Goal: Task Accomplishment & Management: Manage account settings

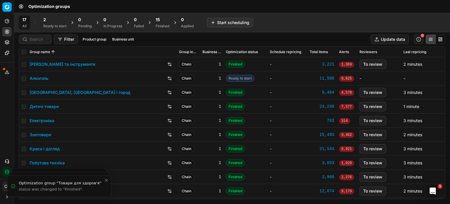
click at [51, 21] on div "2" at bounding box center [54, 20] width 23 height 6
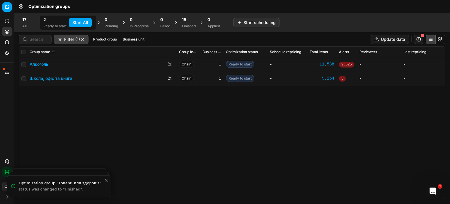
click at [76, 21] on button "Start All" at bounding box center [80, 22] width 23 height 9
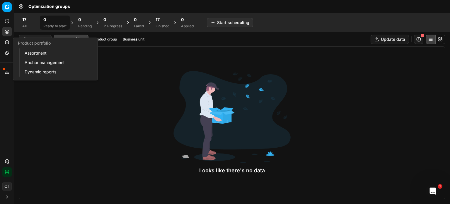
click at [8, 43] on icon at bounding box center [7, 42] width 4 height 1
click at [31, 51] on link "Assortment" at bounding box center [56, 53] width 68 height 8
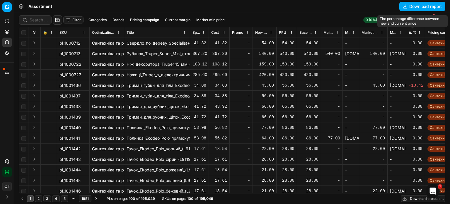
click at [413, 33] on span "Δ, %" at bounding box center [413, 32] width 8 height 5
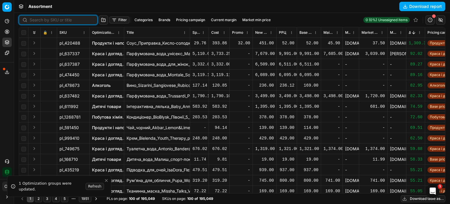
click at [37, 21] on input at bounding box center [62, 20] width 64 height 6
paste input "579581"
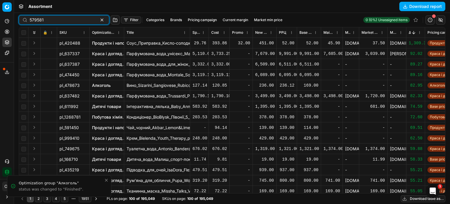
type input "579581"
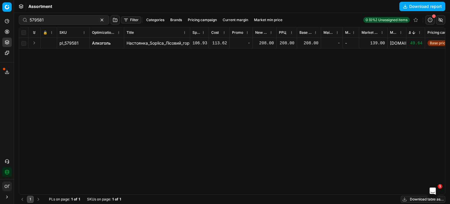
click at [268, 43] on div "208.00" at bounding box center [264, 43] width 19 height 6
click at [101, 44] on link "Алкоголь" at bounding box center [101, 43] width 19 height 6
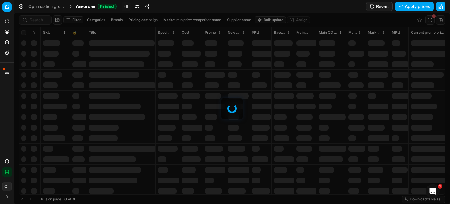
click at [39, 20] on div at bounding box center [232, 108] width 436 height 191
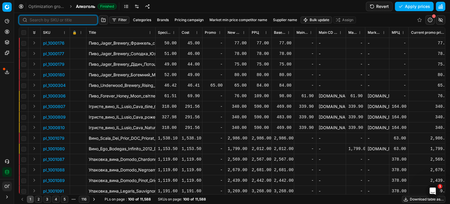
click at [39, 20] on input at bounding box center [62, 20] width 64 height 6
paste input "579581"
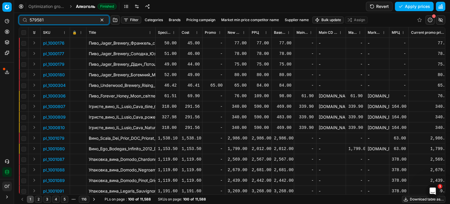
type input "579581"
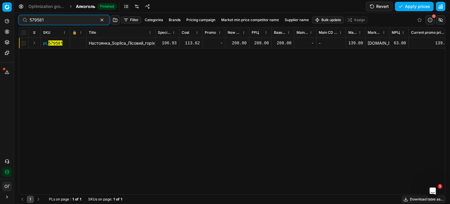
click at [239, 42] on div "208.00" at bounding box center [237, 43] width 19 height 6
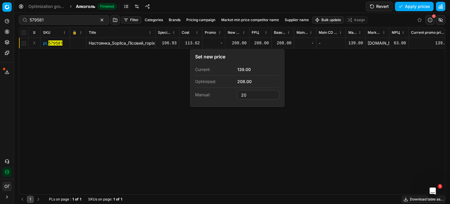
type input "2"
type input "153.00"
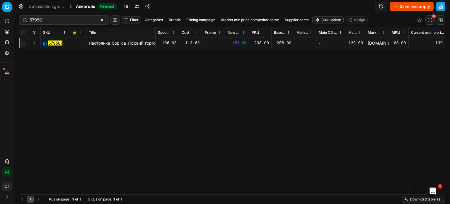
click at [408, 9] on button "Save and apply" at bounding box center [412, 6] width 44 height 9
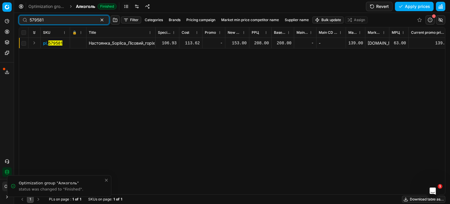
drag, startPoint x: 50, startPoint y: 21, endPoint x: 5, endPoint y: 17, distance: 45.3
click at [5, 17] on div "Pricing platform Analytics Pricing Product portfolio Templates Export service 1…" at bounding box center [225, 102] width 450 height 204
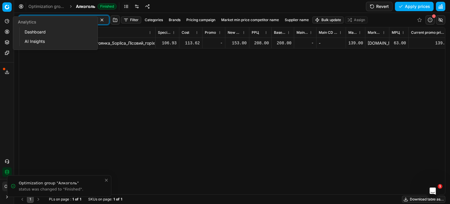
paste input "421092"
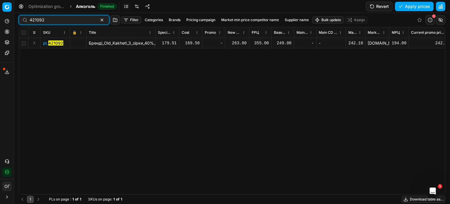
type input "421092"
click at [237, 42] on div "263.00" at bounding box center [237, 43] width 19 height 6
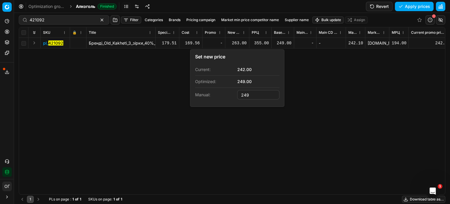
type input "249.00"
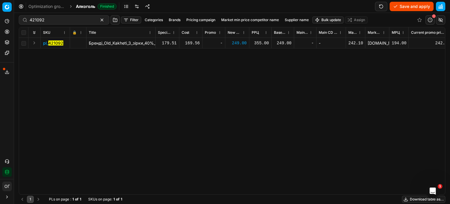
click at [404, 5] on button "Save and apply" at bounding box center [412, 6] width 44 height 9
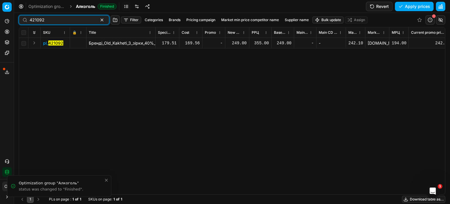
drag, startPoint x: 60, startPoint y: 21, endPoint x: 0, endPoint y: 23, distance: 59.8
click at [0, 23] on div "Pricing platform Analytics Pricing Product portfolio Templates Export service 1…" at bounding box center [225, 102] width 450 height 204
paste input "84160"
type input "484160"
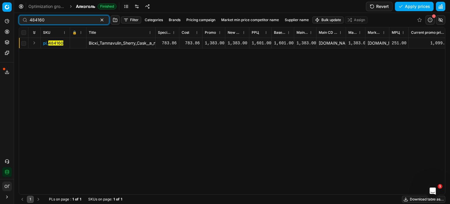
click at [98, 22] on button "button" at bounding box center [101, 19] width 7 height 7
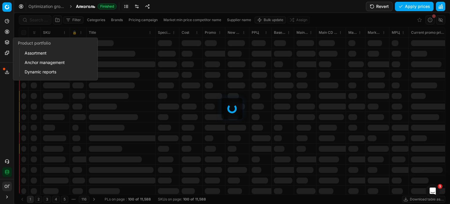
click at [4, 42] on button "Product portfolio" at bounding box center [6, 41] width 9 height 9
click at [33, 52] on link "Assortment" at bounding box center [56, 53] width 68 height 8
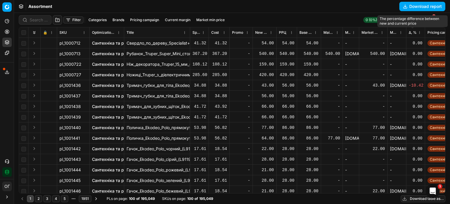
click at [412, 31] on span "Δ, %" at bounding box center [413, 32] width 8 height 5
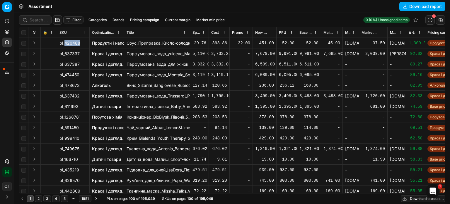
drag, startPoint x: 79, startPoint y: 43, endPoint x: 66, endPoint y: 45, distance: 13.9
click at [66, 45] on span "pl_420488" at bounding box center [69, 43] width 21 height 6
copy span "420488"
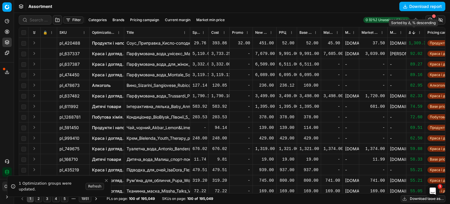
click at [415, 32] on button "Sorted by Δ, % descending" at bounding box center [414, 33] width 6 height 6
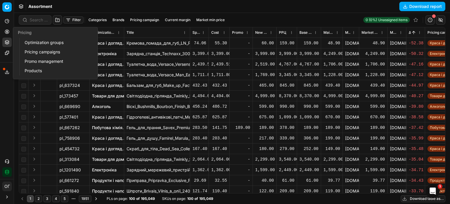
click at [5, 31] on circle at bounding box center [7, 32] width 4 height 4
click at [28, 40] on link "Optimization groups" at bounding box center [56, 42] width 68 height 8
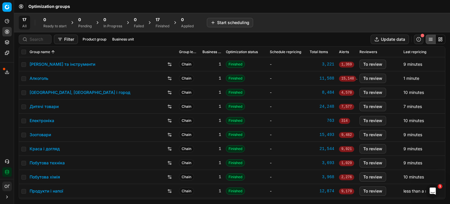
click at [165, 20] on div "17" at bounding box center [163, 20] width 14 height 6
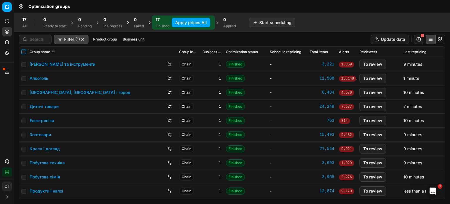
click at [24, 52] on input "checkbox" at bounding box center [23, 52] width 5 height 5
checkbox input "true"
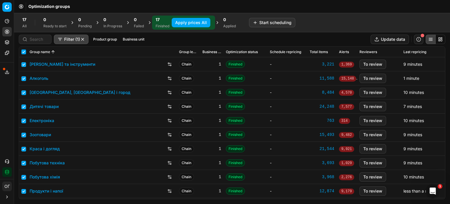
checkbox input "true"
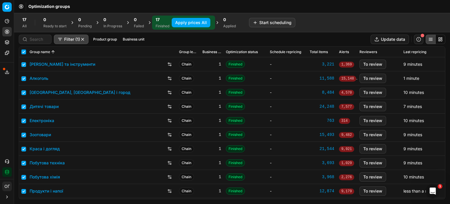
checkbox input "true"
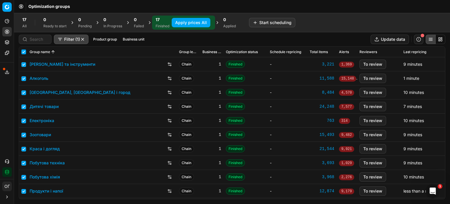
checkbox input "true"
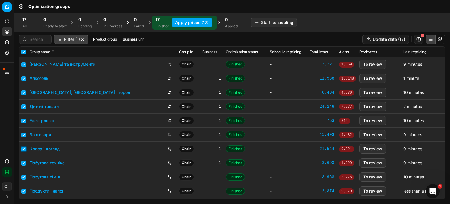
click at [24, 147] on input "checkbox" at bounding box center [23, 148] width 5 height 5
checkbox input "false"
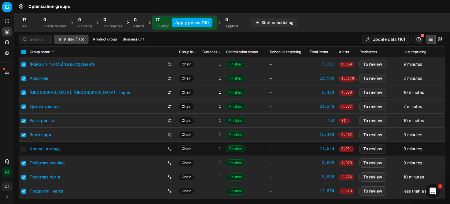
click at [184, 22] on button "Apply prices (16)" at bounding box center [192, 22] width 41 height 9
checkbox input "false"
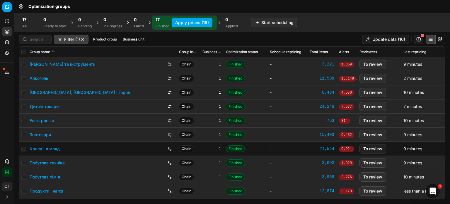
checkbox input "false"
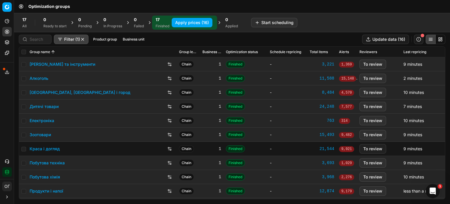
checkbox input "false"
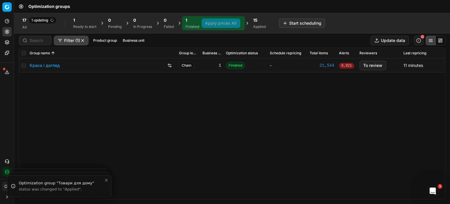
click at [51, 65] on link "Краса і догляд" at bounding box center [45, 65] width 30 height 6
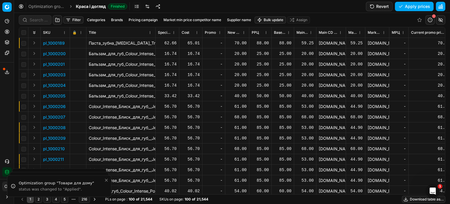
click at [69, 20] on button "Filter" at bounding box center [73, 19] width 20 height 7
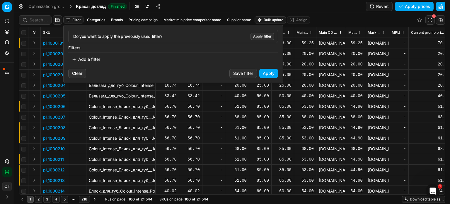
click at [95, 57] on button "Add a filter" at bounding box center [85, 58] width 35 height 9
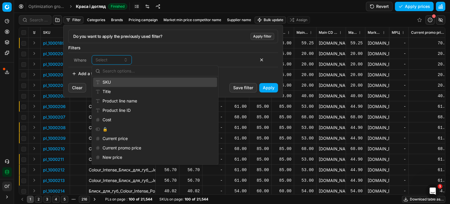
click at [114, 79] on div "SKU" at bounding box center [155, 81] width 124 height 9
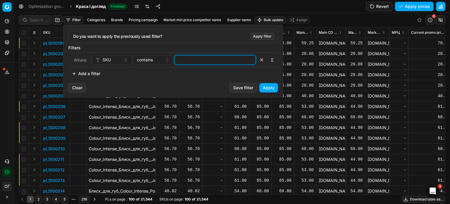
click at [195, 60] on input at bounding box center [215, 59] width 76 height 9
paste input "511711,74854,67631,74854,554069,511707,"
drag, startPoint x: 195, startPoint y: 60, endPoint x: 157, endPoint y: 58, distance: 37.3
click at [157, 58] on div "SKU contains 511711,74854,67631,74854,554069,511707," at bounding box center [174, 59] width 164 height 9
type input "511711,74854,67631,74854,554069,511707,"
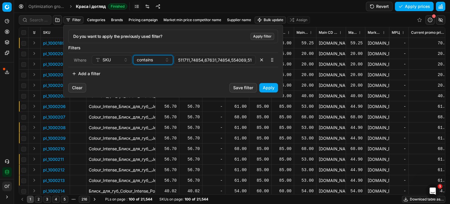
click at [157, 58] on div "contains" at bounding box center [149, 60] width 25 height 6
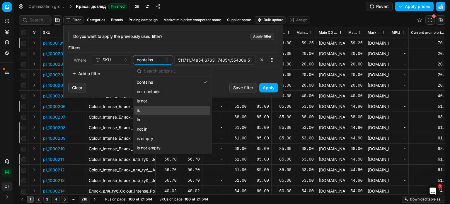
click at [155, 111] on div "is" at bounding box center [172, 109] width 76 height 9
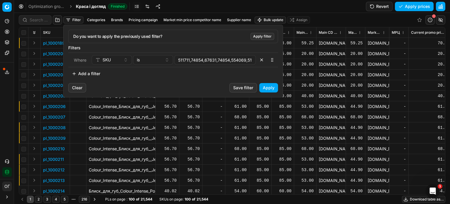
scroll to position [0, 7]
click at [155, 117] on html "Pricing platform Analytics Pricing Product portfolio Templates Export service 1…" at bounding box center [225, 102] width 450 height 204
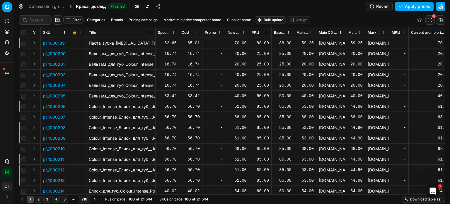
click at [71, 17] on button "Filter" at bounding box center [73, 19] width 20 height 7
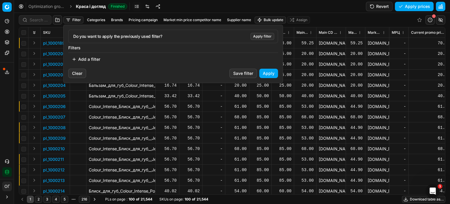
click at [91, 59] on button "Add a filter" at bounding box center [85, 58] width 35 height 9
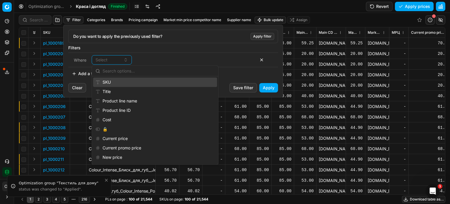
click at [110, 81] on div "SKU" at bounding box center [155, 81] width 124 height 9
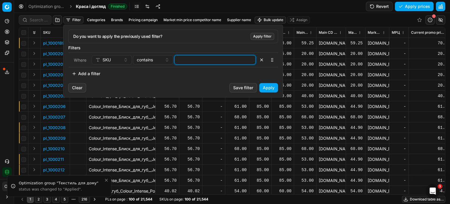
click at [199, 60] on input at bounding box center [215, 59] width 76 height 9
paste input "511711,74854,67631,74854,554069,511707,"
type input "511711,74854,67631,74854,554069,511707,"
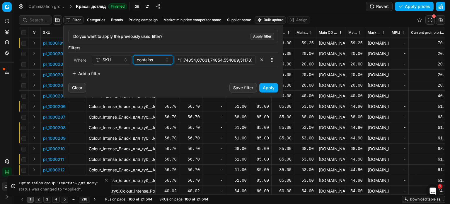
click at [148, 58] on span "contains" at bounding box center [145, 60] width 16 height 6
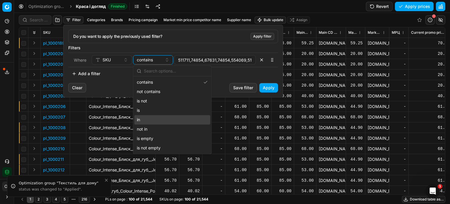
click at [152, 118] on div "in" at bounding box center [172, 119] width 76 height 9
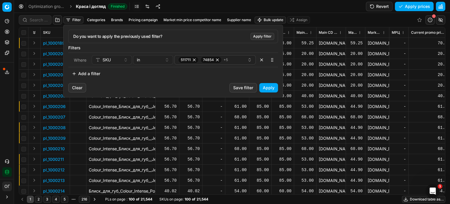
click at [270, 86] on button "Apply" at bounding box center [268, 87] width 19 height 9
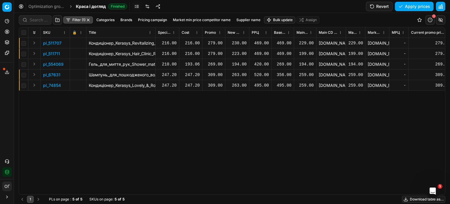
click at [232, 43] on div "230.00" at bounding box center [237, 43] width 19 height 6
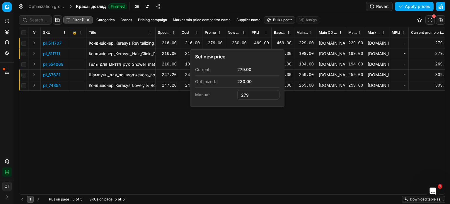
type input "279.00"
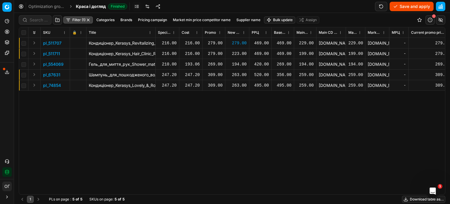
click at [236, 52] on div "223.00" at bounding box center [237, 54] width 19 height 6
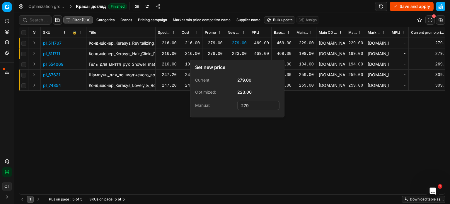
type input "279.00"
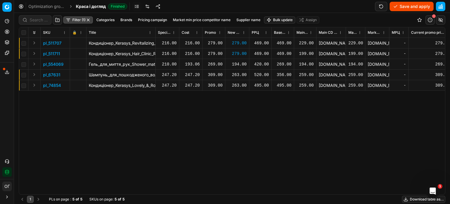
click at [239, 64] on div "194.00" at bounding box center [237, 64] width 19 height 6
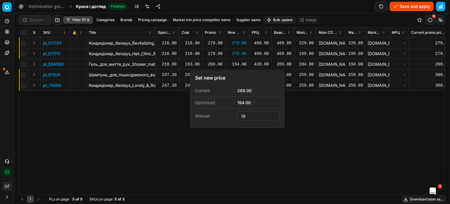
type input "1"
type input "269.00"
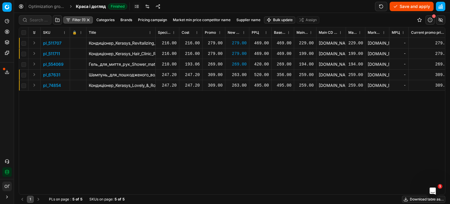
click at [237, 78] on div "263.00" at bounding box center [237, 74] width 19 height 10
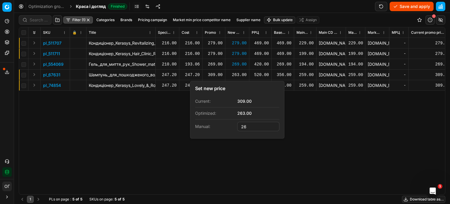
type input "2"
type input "309.00"
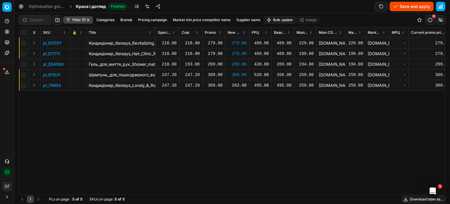
click at [236, 88] on div "263.00" at bounding box center [237, 85] width 19 height 6
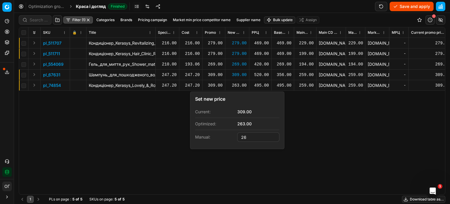
type input "2"
type input "309.00"
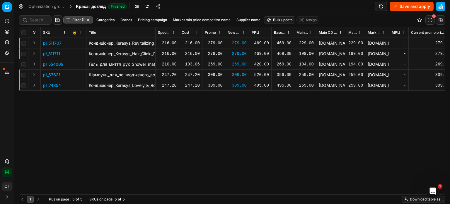
click at [412, 5] on button "Save and apply" at bounding box center [412, 6] width 44 height 9
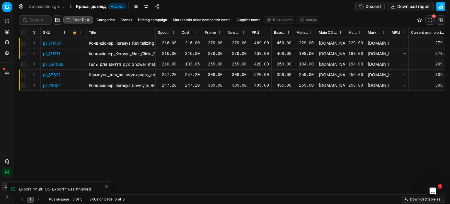
click at [8, 69] on button "Export service" at bounding box center [6, 71] width 9 height 9
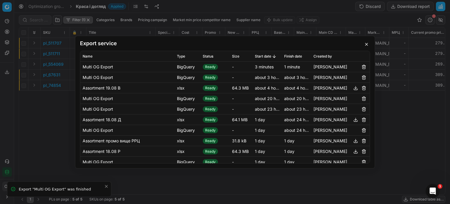
click at [366, 44] on button "button" at bounding box center [366, 44] width 7 height 7
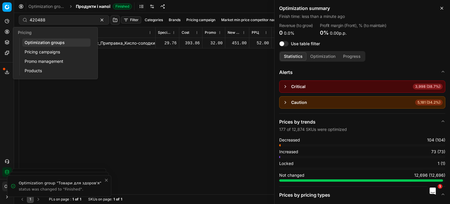
click at [6, 29] on icon at bounding box center [7, 31] width 5 height 5
click at [26, 41] on link "Optimization groups" at bounding box center [56, 42] width 68 height 8
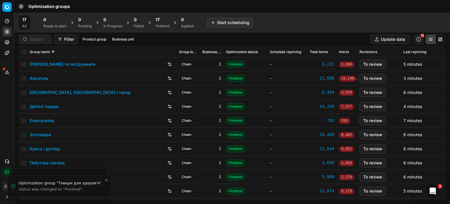
click at [169, 21] on div "17" at bounding box center [163, 20] width 14 height 6
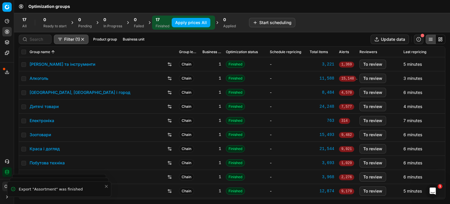
click at [45, 79] on link "Алкоголь" at bounding box center [39, 78] width 19 height 6
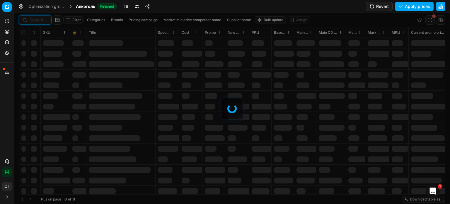
click at [37, 17] on input at bounding box center [39, 20] width 18 height 6
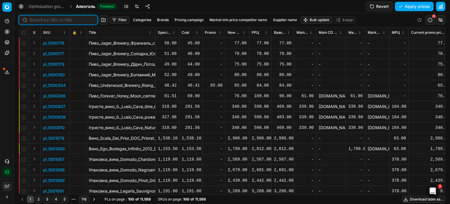
click at [36, 18] on input at bounding box center [62, 20] width 64 height 6
paste input "484160"
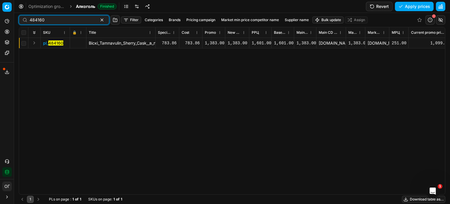
drag, startPoint x: 63, startPoint y: 22, endPoint x: 0, endPoint y: 27, distance: 63.5
click at [0, 27] on div "Pricing platform Analytics Pricing Product portfolio Templates Export service 1…" at bounding box center [225, 102] width 450 height 204
paste input "21092"
type input "4"
type input "421092"
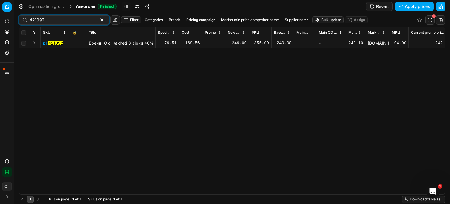
click at [239, 45] on div "249.00" at bounding box center [237, 43] width 19 height 6
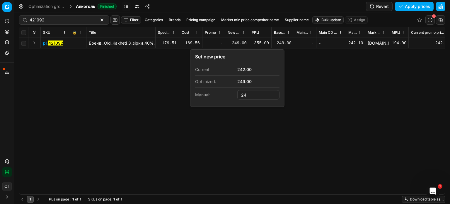
type input "2"
type input "263.00"
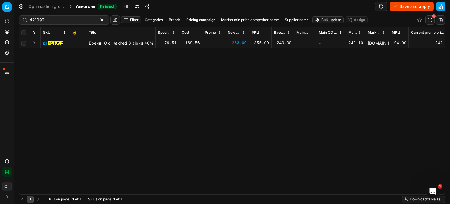
click at [399, 6] on button "Save and apply" at bounding box center [412, 6] width 44 height 9
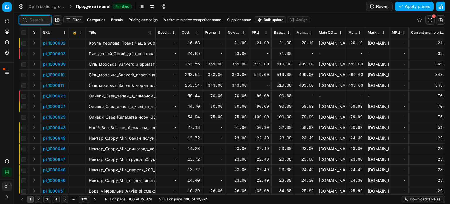
click at [37, 20] on input at bounding box center [39, 20] width 18 height 6
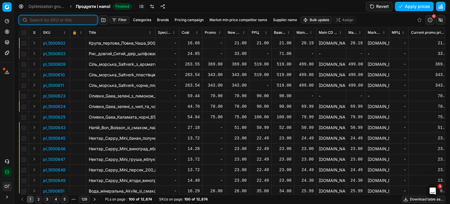
paste input "420488"
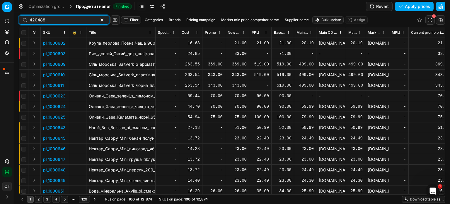
type input "420488"
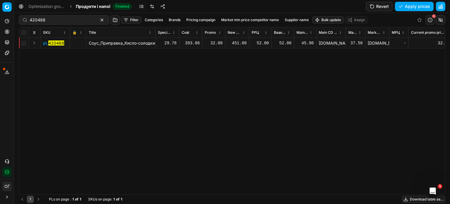
click at [235, 42] on div "451.00" at bounding box center [237, 43] width 19 height 6
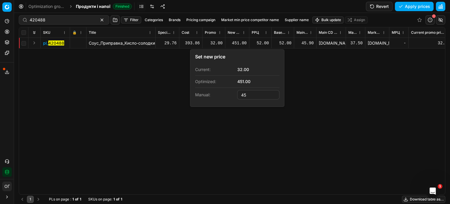
type input "4"
type input "32.00"
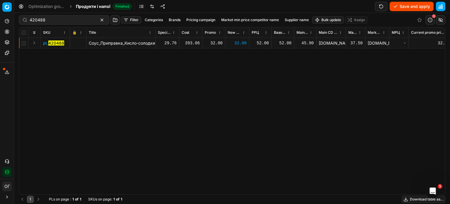
click at [414, 5] on button "Save and apply" at bounding box center [412, 6] width 44 height 9
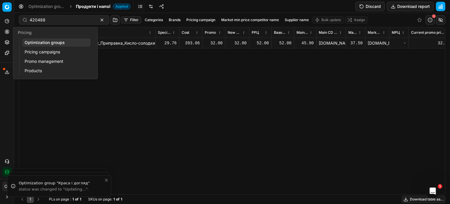
click at [8, 33] on icon at bounding box center [7, 31] width 5 height 5
click at [34, 41] on link "Optimization groups" at bounding box center [56, 42] width 68 height 8
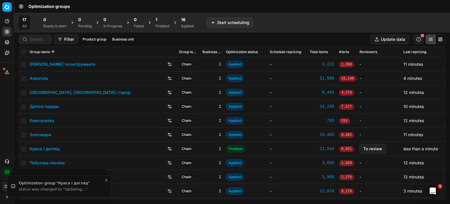
click at [152, 23] on icon at bounding box center [149, 22] width 5 height 5
click at [164, 23] on div "1 Finished" at bounding box center [163, 23] width 14 height 12
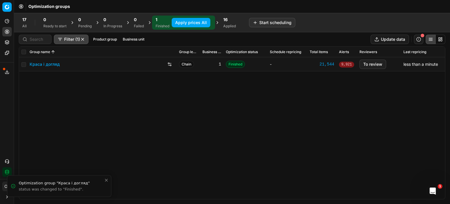
click at [187, 22] on button "Apply prices All" at bounding box center [191, 22] width 39 height 9
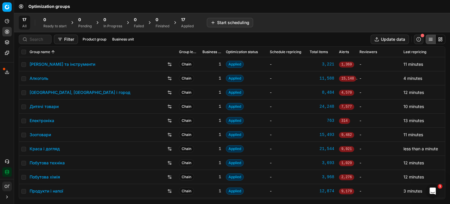
click at [192, 20] on div "17" at bounding box center [187, 20] width 13 height 6
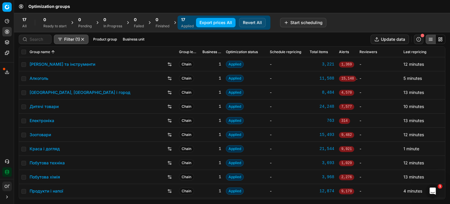
click at [213, 25] on button "Export prices All" at bounding box center [216, 22] width 40 height 9
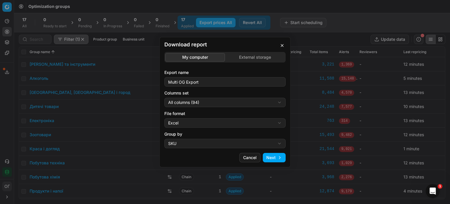
click at [246, 57] on div "Download report My computer External storage Export name Multi OG Export Column…" at bounding box center [225, 102] width 450 height 204
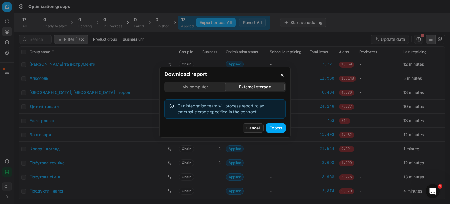
click at [276, 129] on button "Export" at bounding box center [276, 127] width 20 height 9
